Goal: Transaction & Acquisition: Download file/media

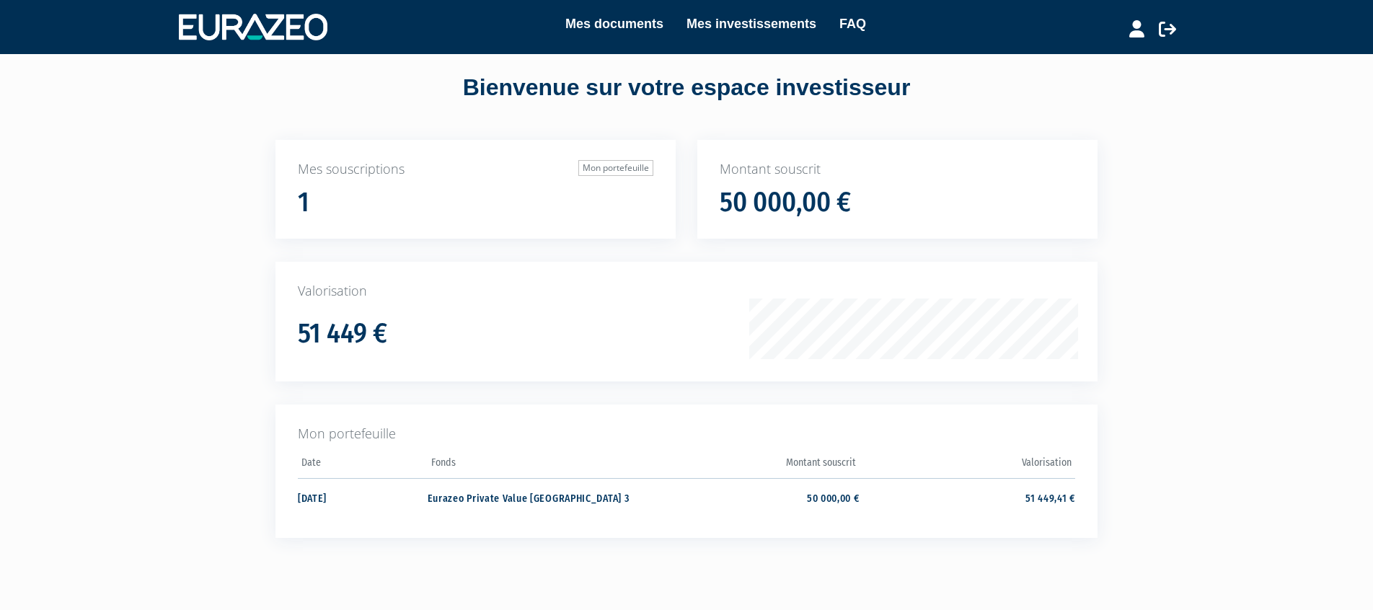
scroll to position [29, 0]
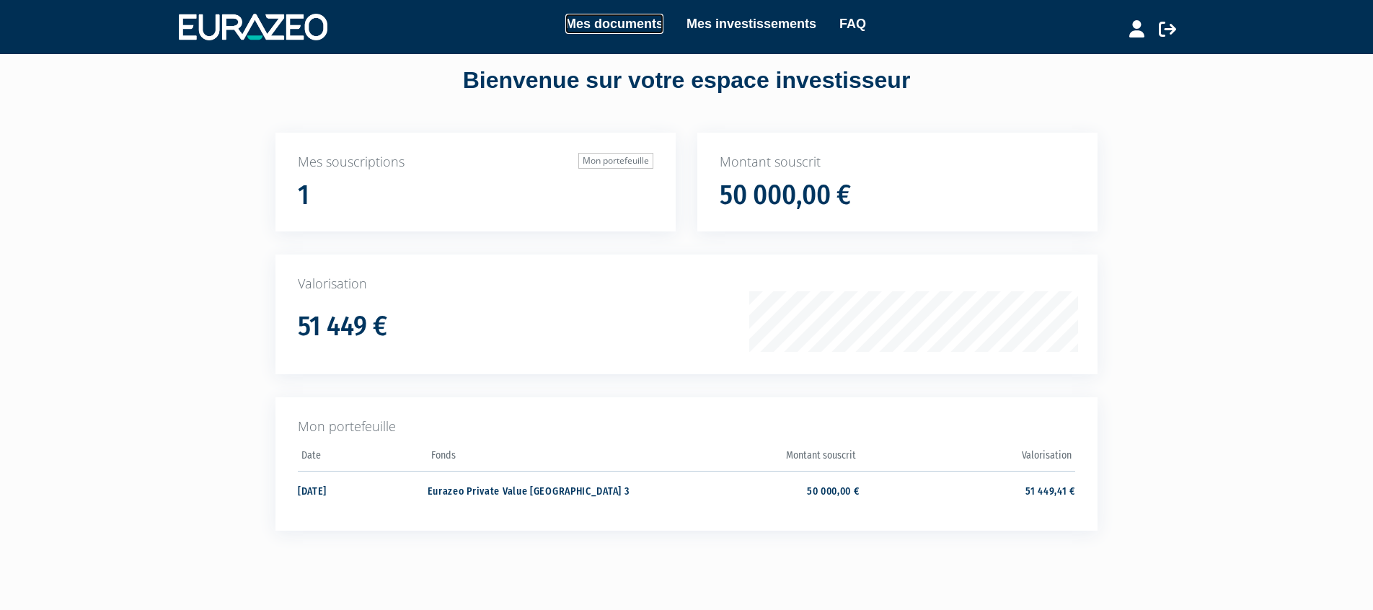
click at [610, 22] on link "Mes documents" at bounding box center [614, 24] width 98 height 20
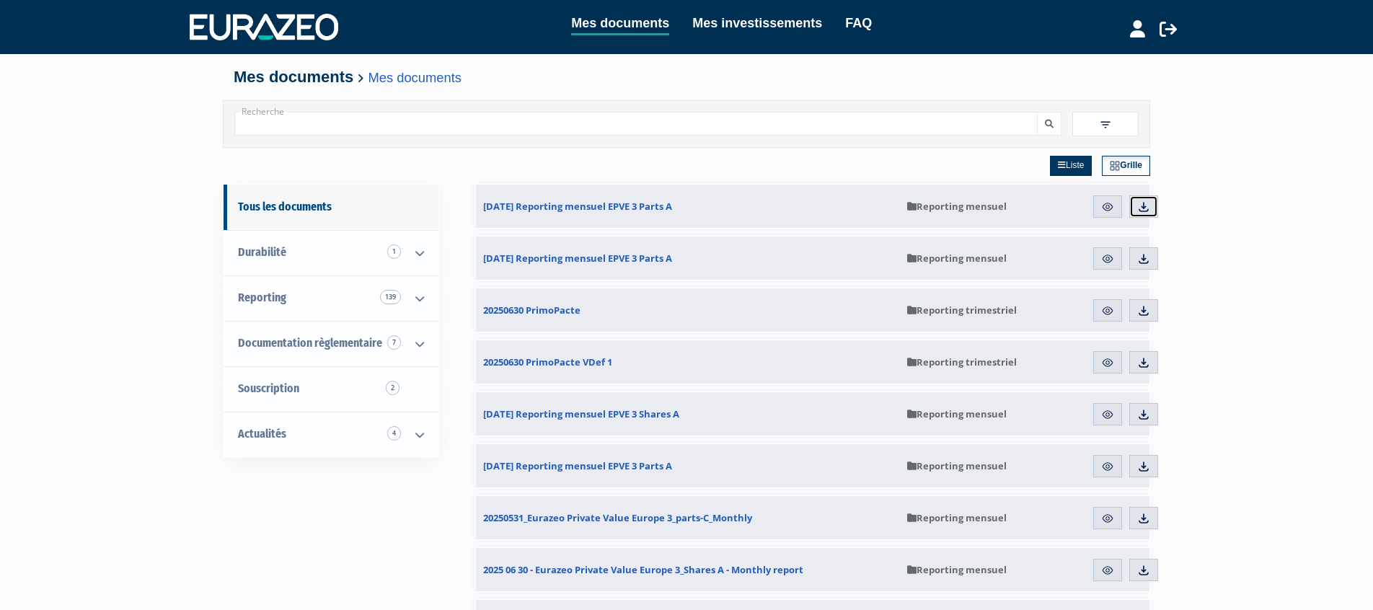
click at [1144, 206] on img at bounding box center [1143, 206] width 13 height 13
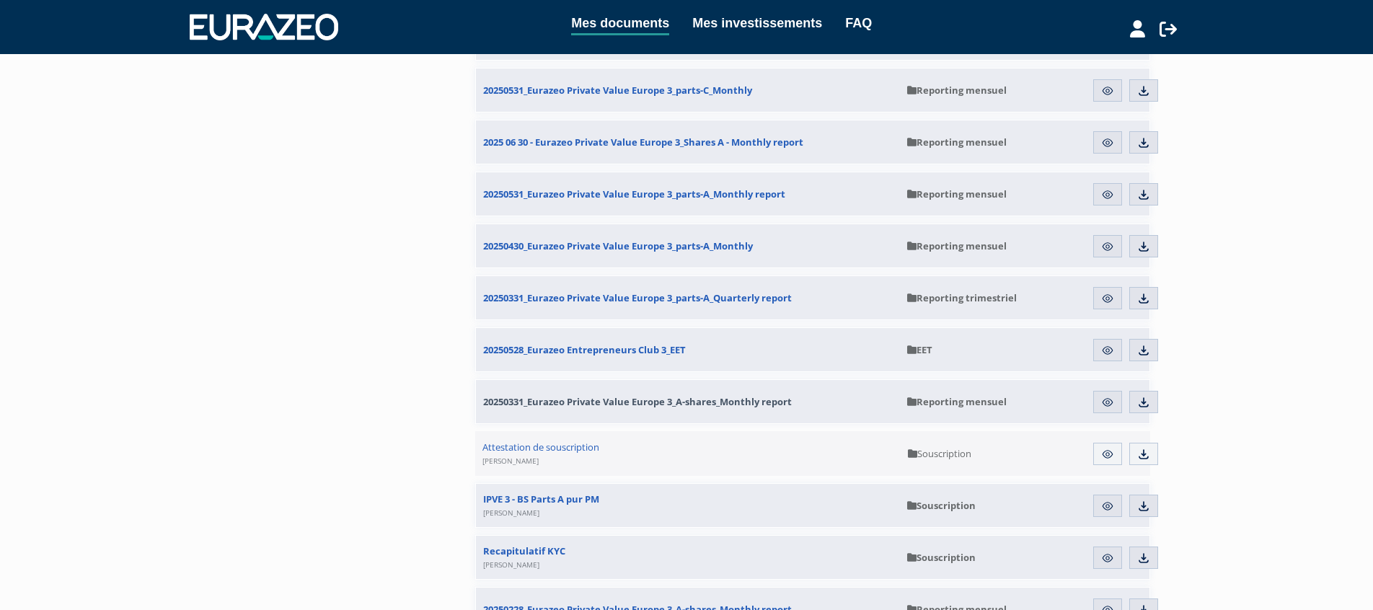
scroll to position [435, 0]
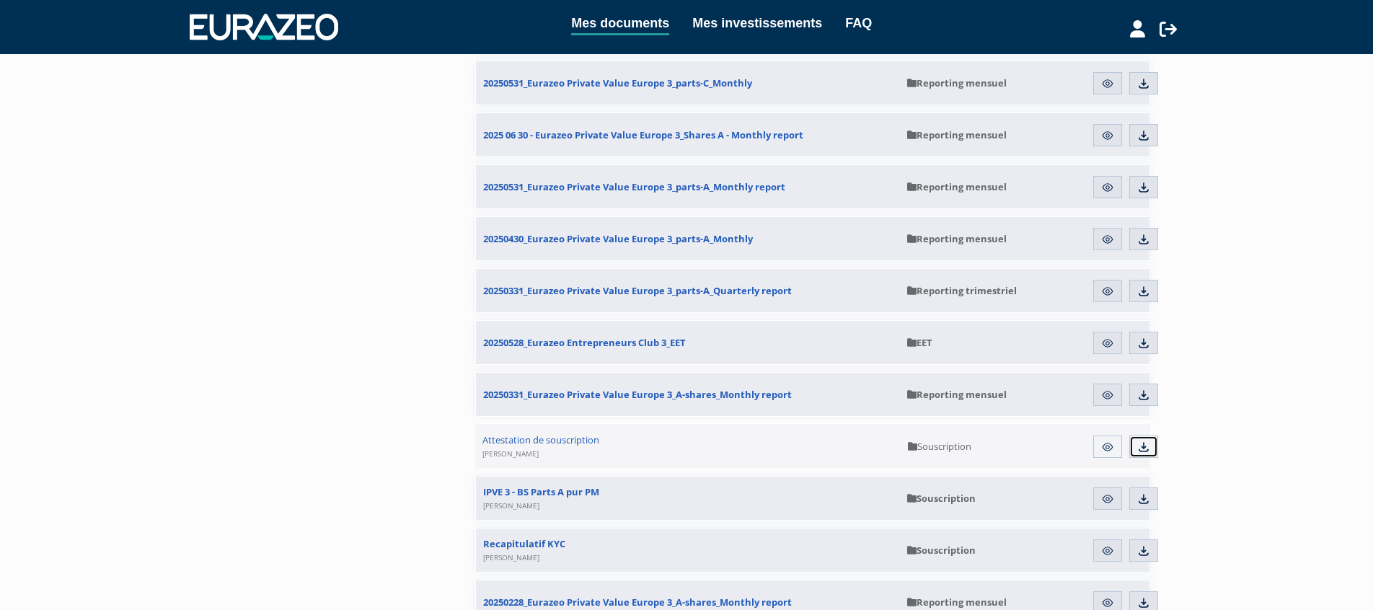
click at [1145, 446] on img at bounding box center [1143, 446] width 13 height 13
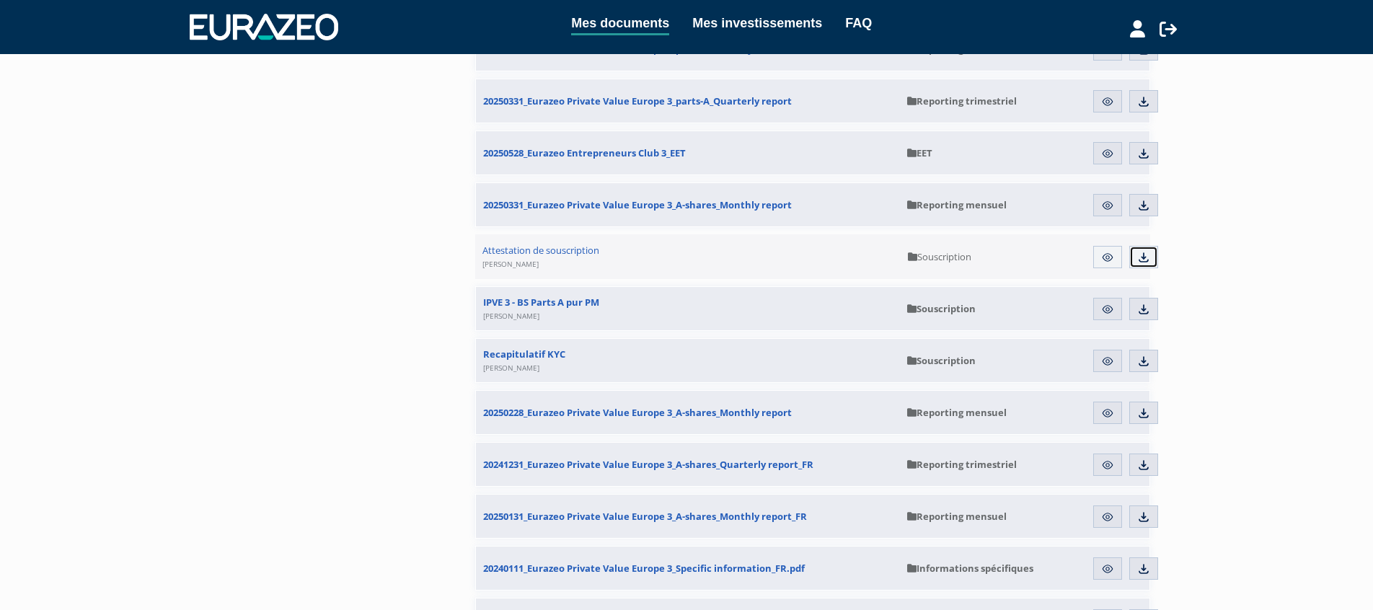
scroll to position [653, 0]
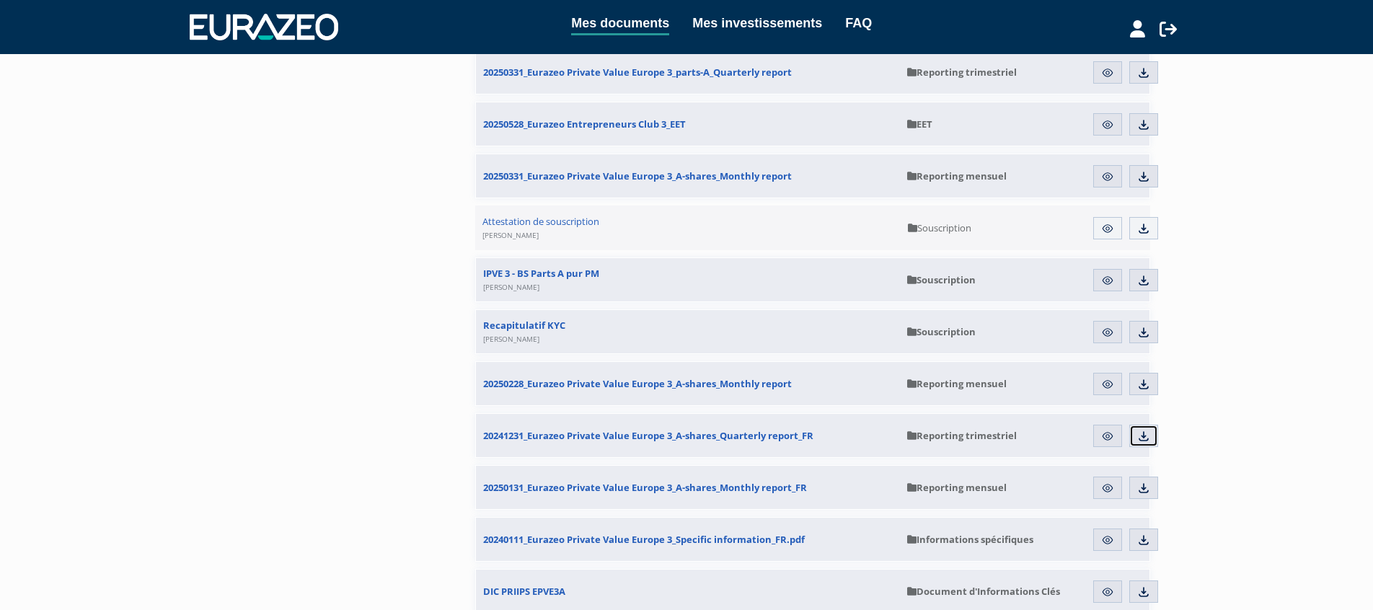
click at [1144, 440] on img at bounding box center [1143, 436] width 13 height 13
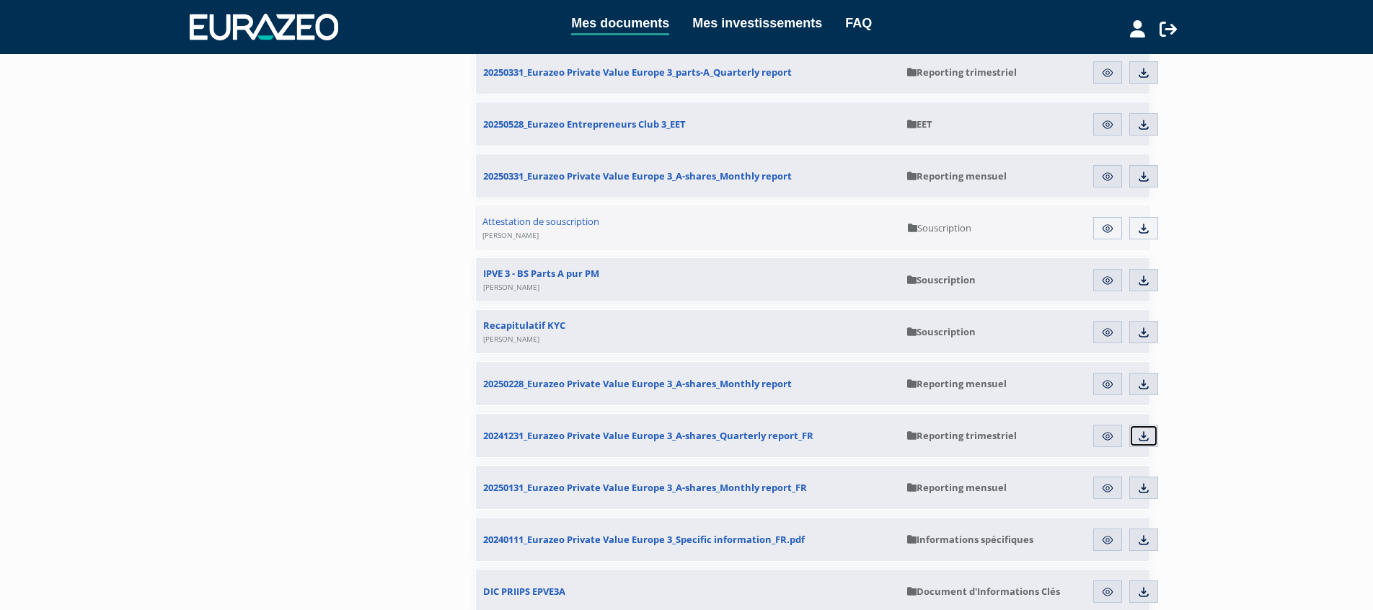
click at [1144, 440] on img at bounding box center [1143, 436] width 13 height 13
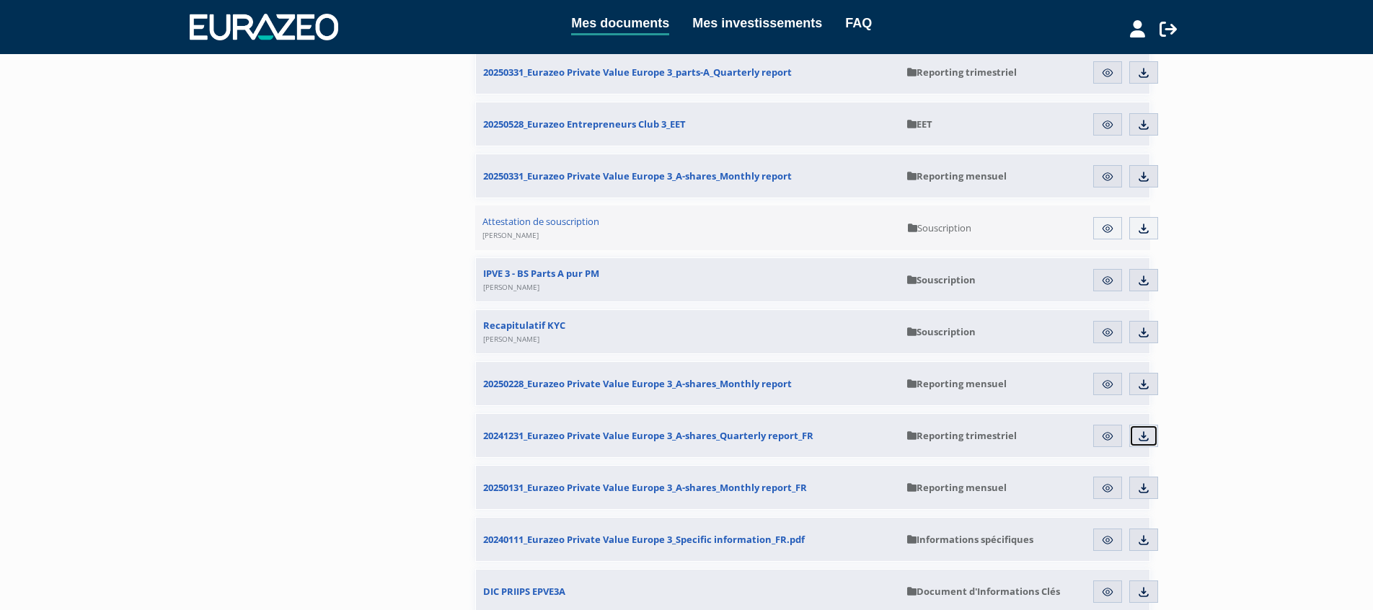
click at [1144, 440] on img at bounding box center [1143, 436] width 13 height 13
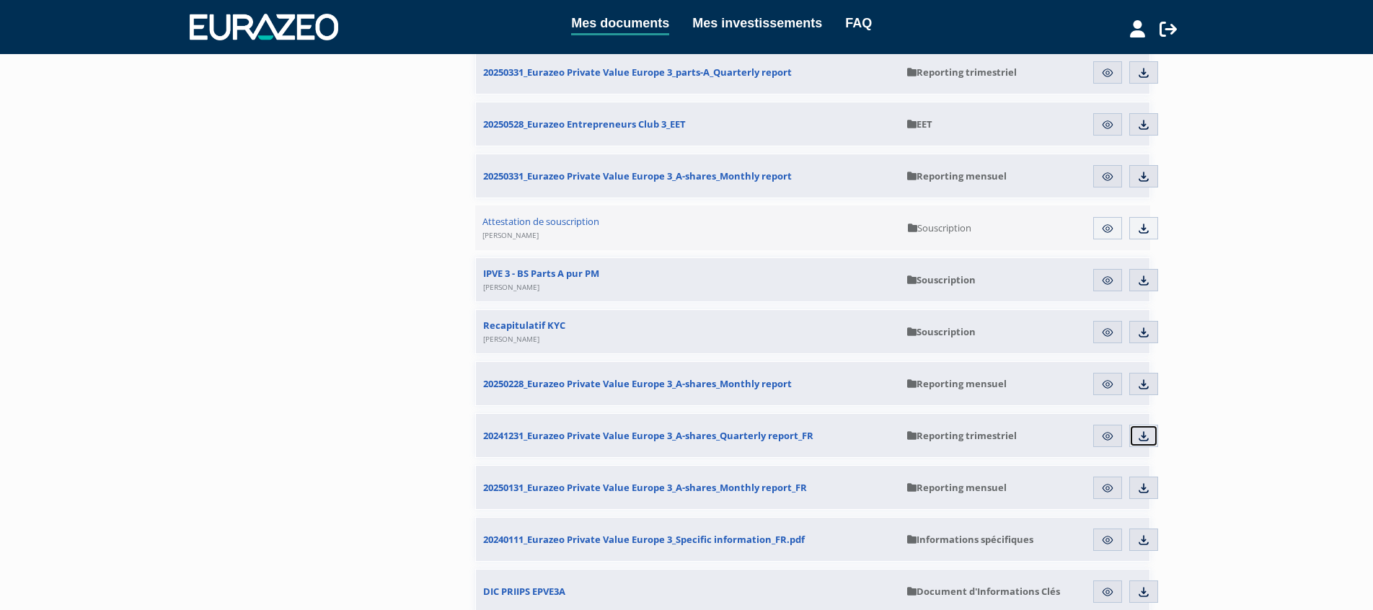
click at [1144, 440] on img at bounding box center [1143, 436] width 13 height 13
click at [1120, 433] on link "Aperçu" at bounding box center [1107, 436] width 29 height 23
